Goal: Task Accomplishment & Management: Manage account settings

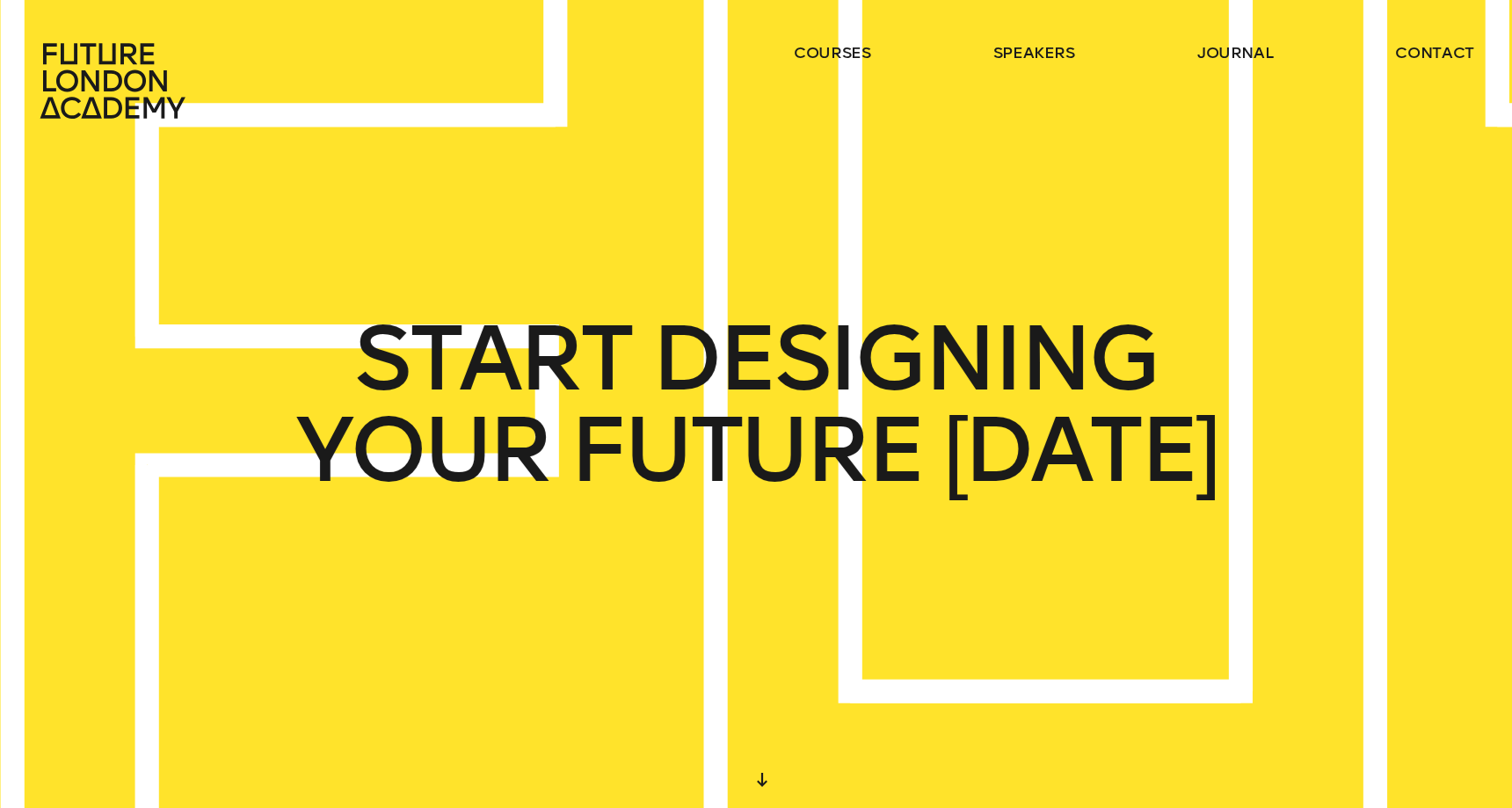
click at [646, 76] on div "courses speakers journal contact" at bounding box center [756, 81] width 1512 height 77
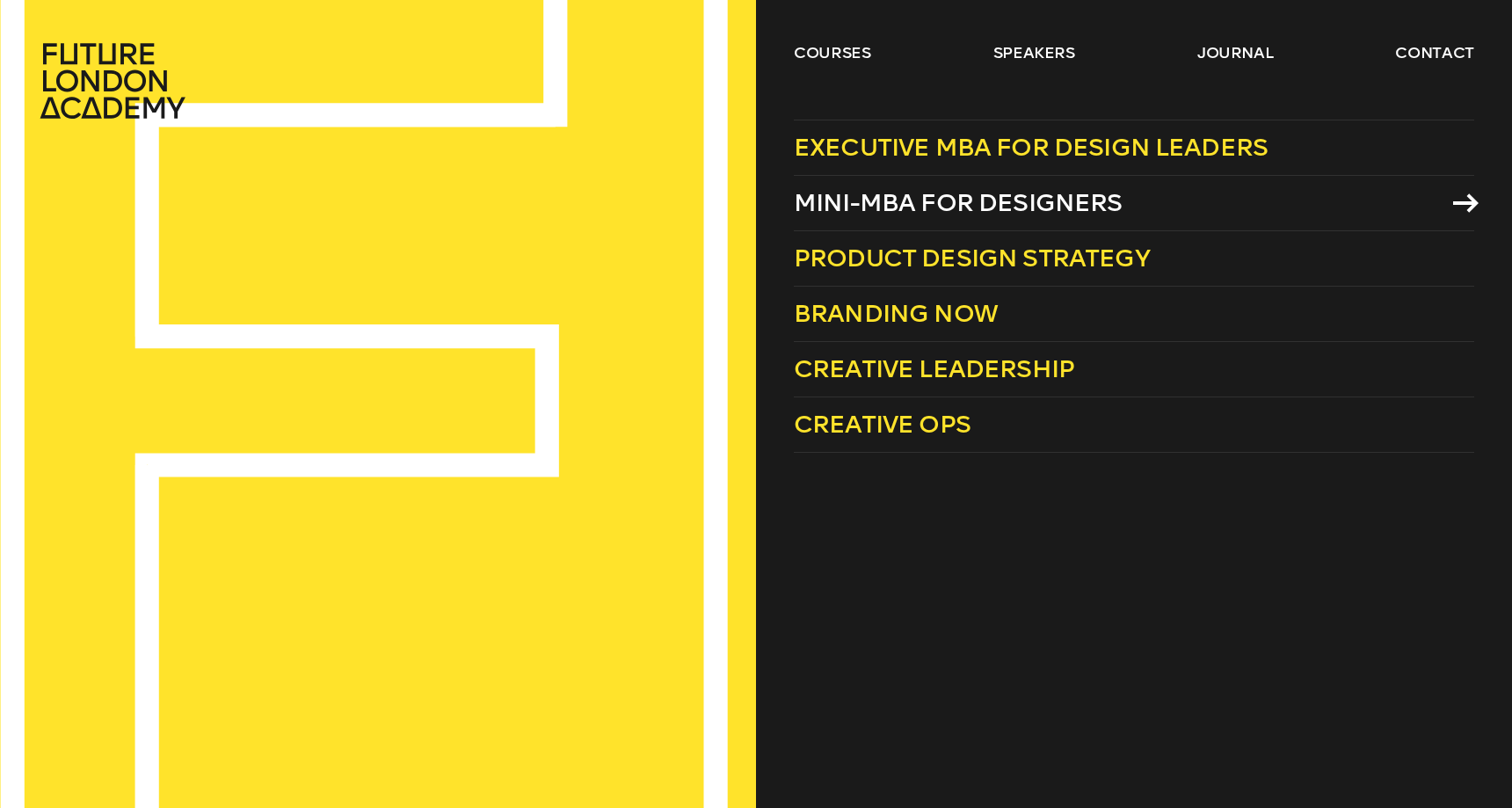
click at [876, 210] on span "Mini-MBA for Designers" at bounding box center [958, 203] width 329 height 29
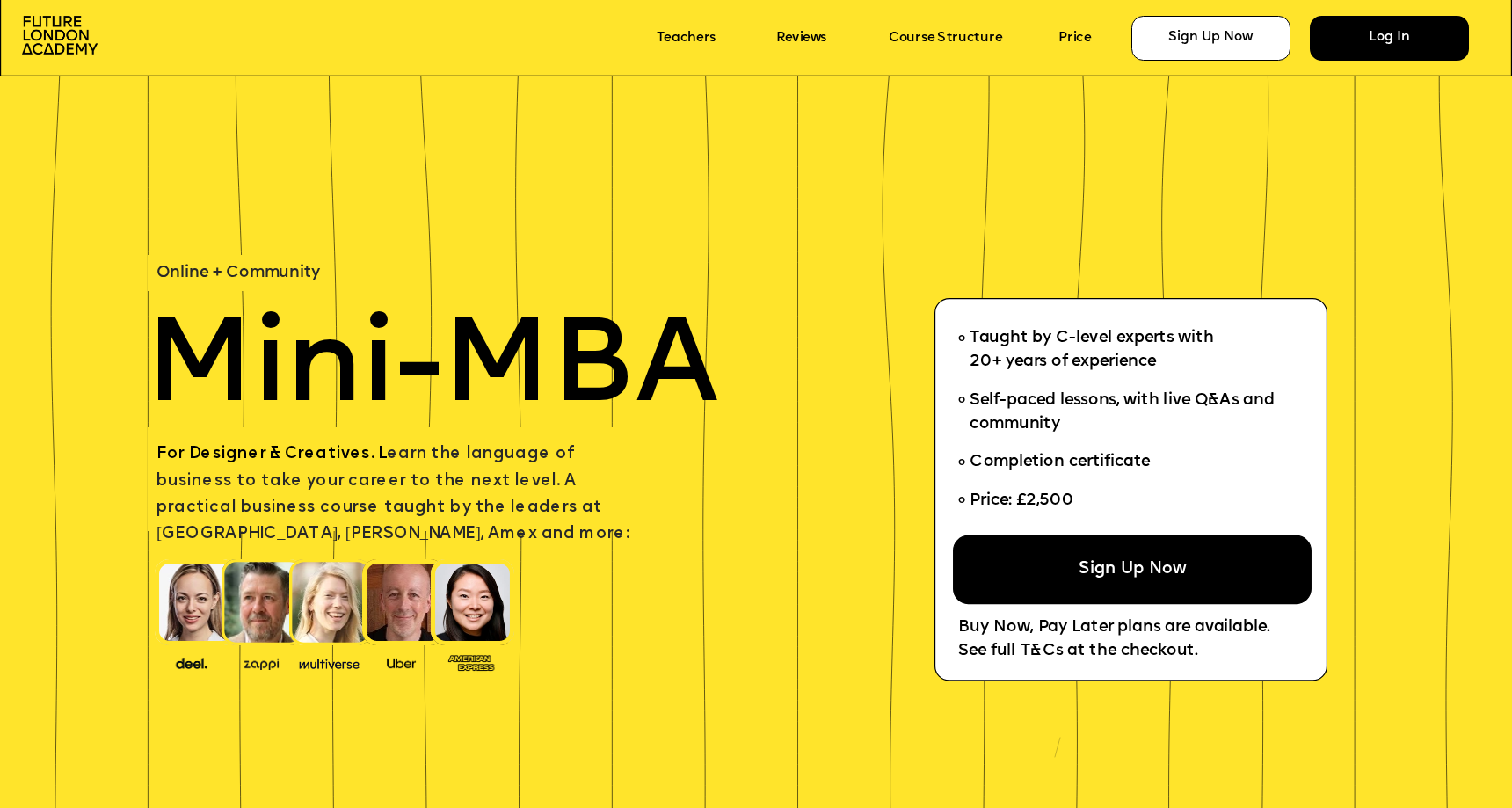
click at [1368, 45] on div "Log In" at bounding box center [1389, 37] width 160 height 43
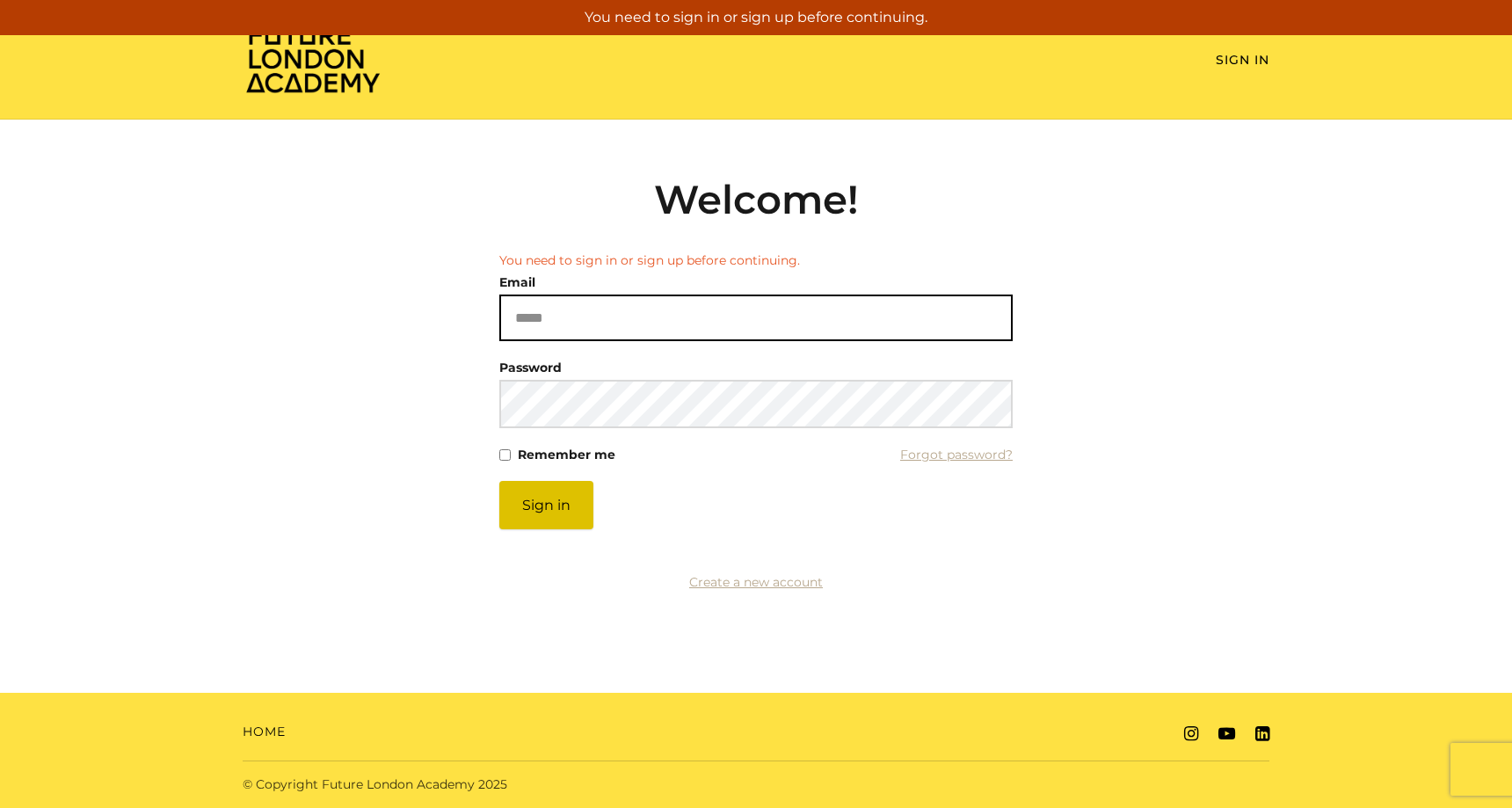
type input "**********"
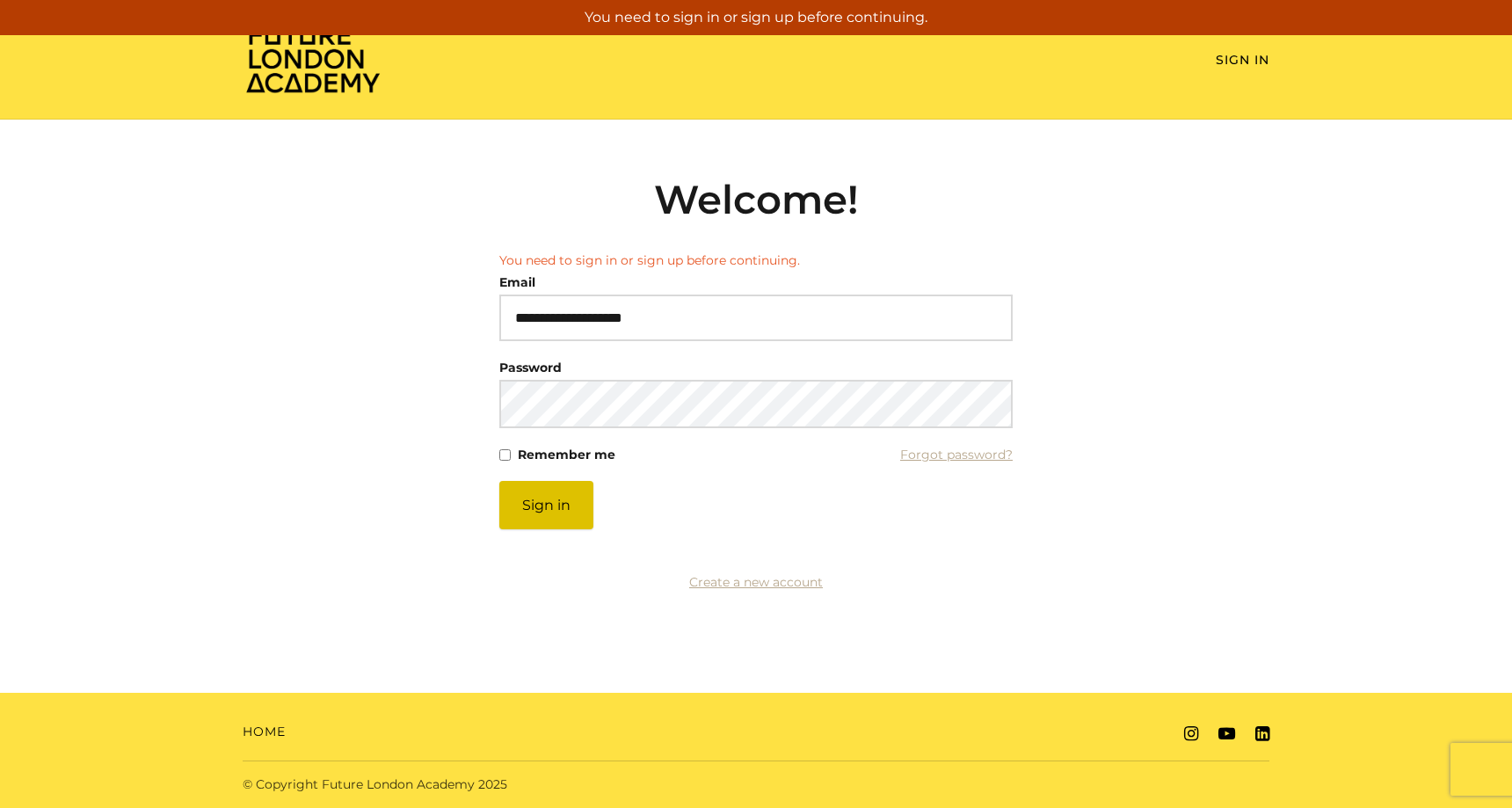
click at [543, 497] on button "Sign in" at bounding box center [546, 505] width 94 height 48
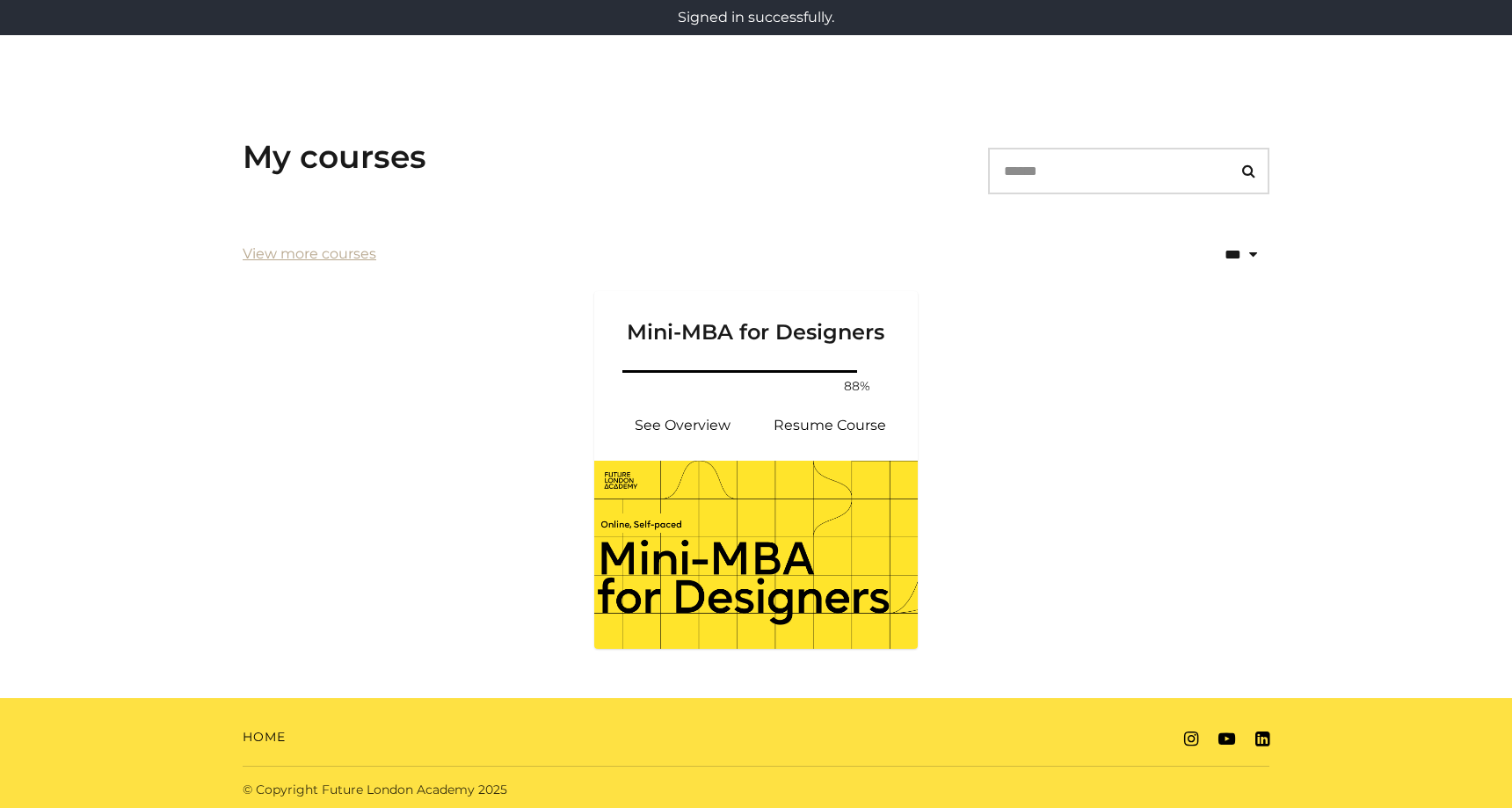
scroll to position [208, 0]
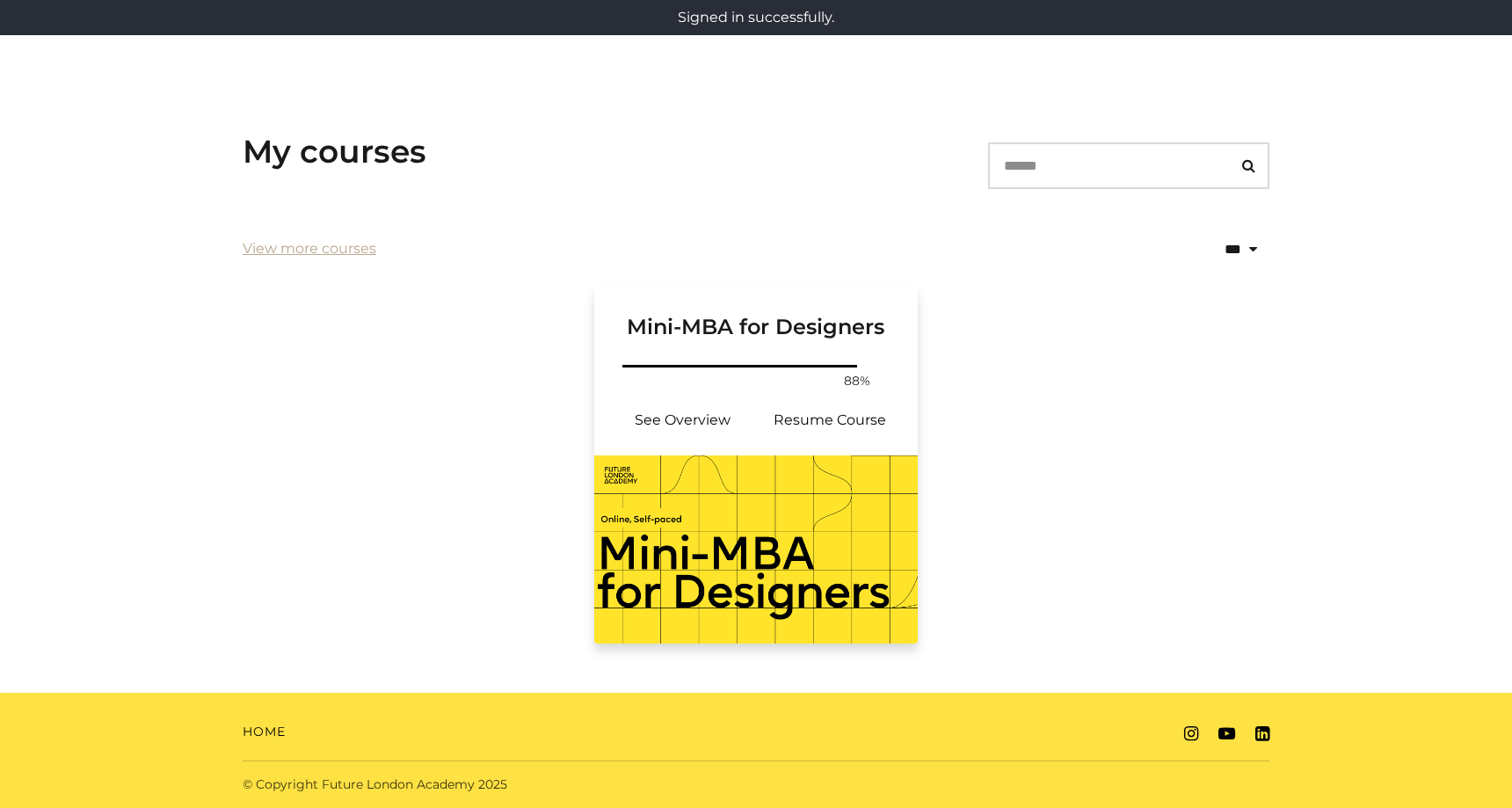
click at [731, 511] on img at bounding box center [756, 549] width 324 height 188
